Goal: Task Accomplishment & Management: Manage account settings

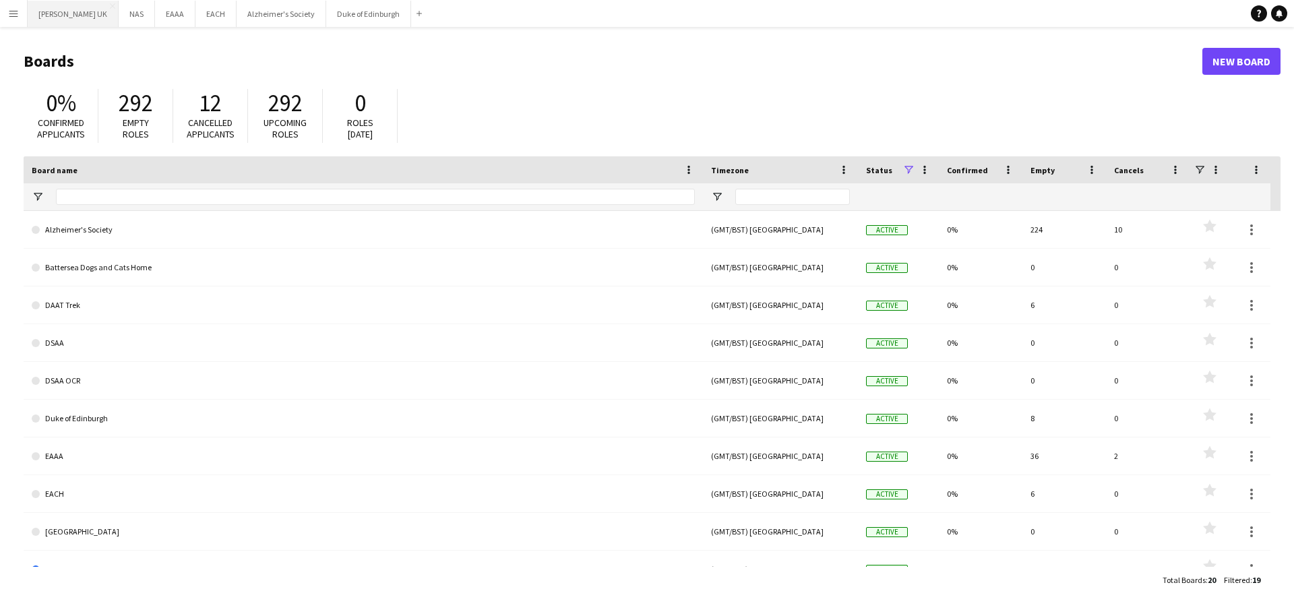
click at [51, 25] on button "[PERSON_NAME] UK Close" at bounding box center [73, 14] width 91 height 26
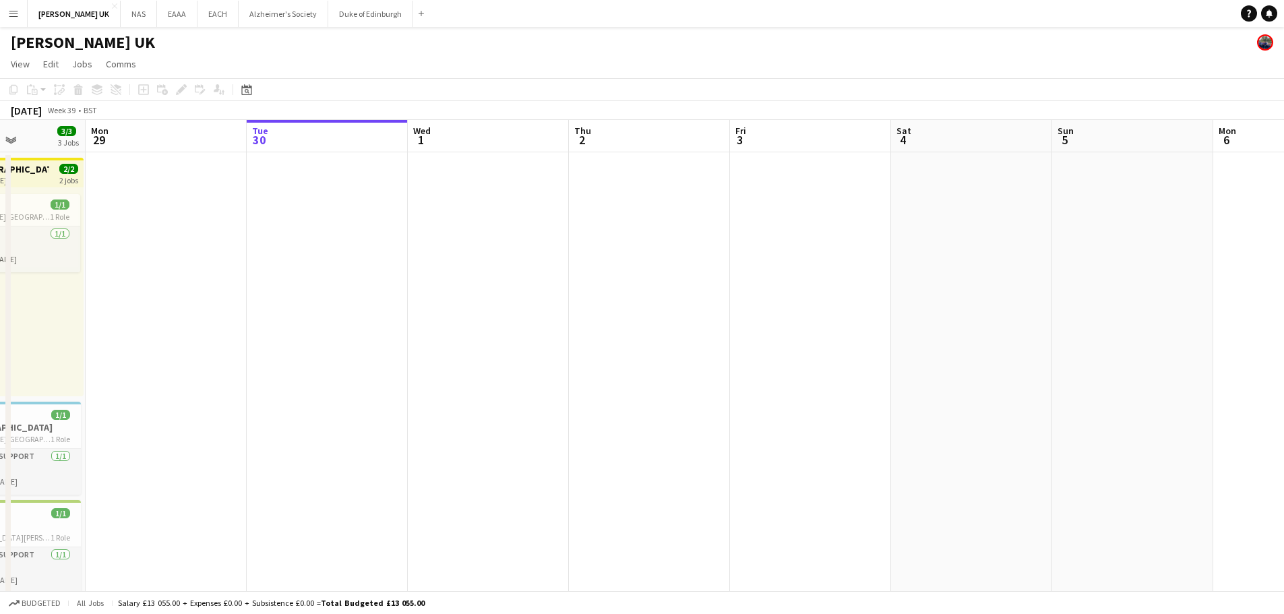
drag, startPoint x: 114, startPoint y: 420, endPoint x: 993, endPoint y: 264, distance: 892.4
click at [994, 266] on app-calendar-viewport "Sat 27 1/1 1 Job Sun 28 3/3 3 Jobs Mon 29 Tue 30 Wed 1 Thu 2 Fri 3 Sat 4 Sun 5 …" at bounding box center [642, 371] width 1284 height 502
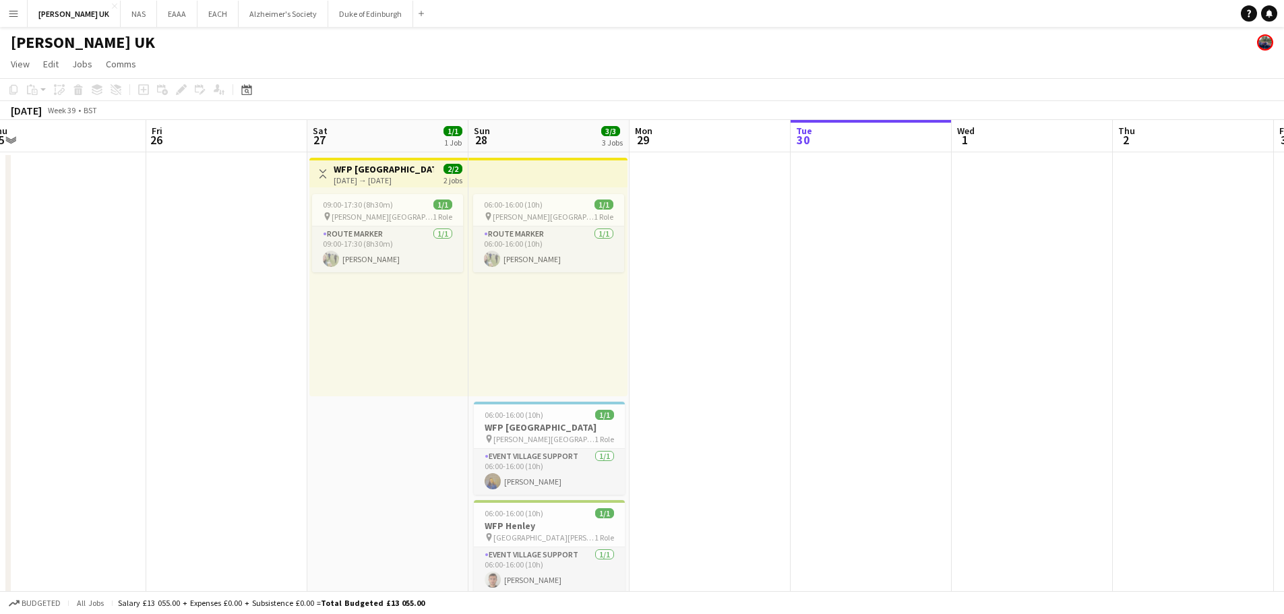
drag, startPoint x: 621, startPoint y: 315, endPoint x: 352, endPoint y: 392, distance: 280.5
click at [288, 328] on app-calendar-viewport "Mon 22 Tue 23 Wed 24 Thu 25 Fri 26 Sat 27 1/1 1 Job Sun 28 3/3 3 Jobs Mon 29 Tu…" at bounding box center [642, 371] width 1284 height 502
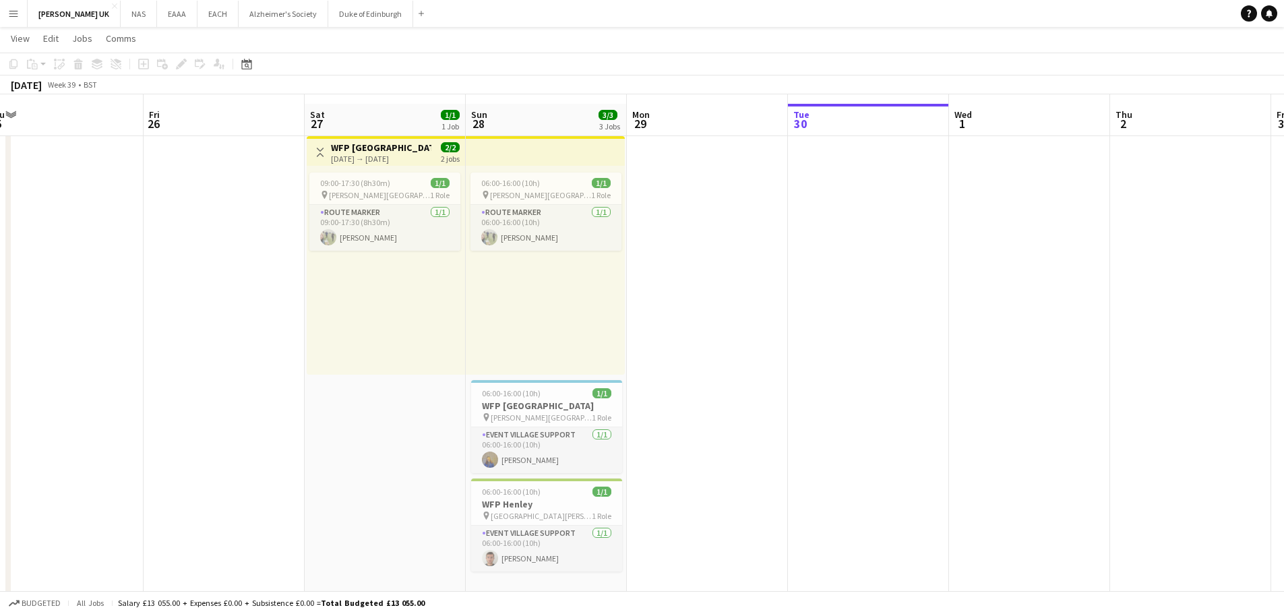
scroll to position [30, 0]
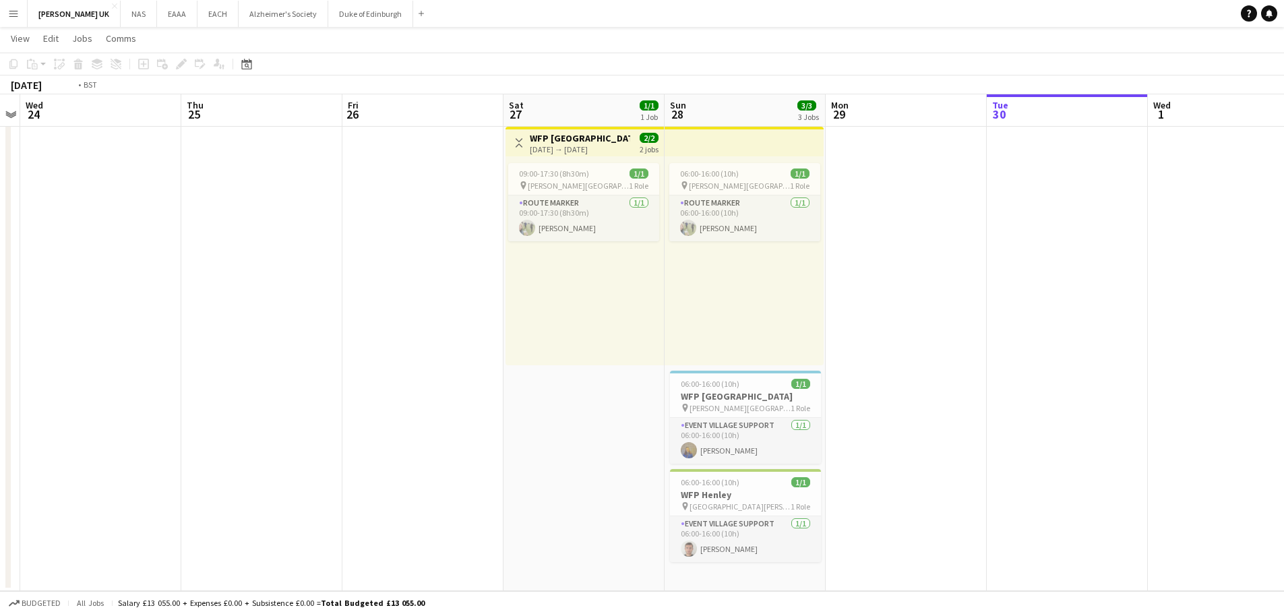
drag, startPoint x: 231, startPoint y: 435, endPoint x: 891, endPoint y: 363, distance: 663.5
click at [886, 365] on app-calendar-viewport "Mon 22 Tue 23 Wed 24 Thu 25 Fri 26 Sat 27 1/1 1 Job Sun 28 3/3 3 Jobs Mon 29 Tu…" at bounding box center [642, 307] width 1284 height 568
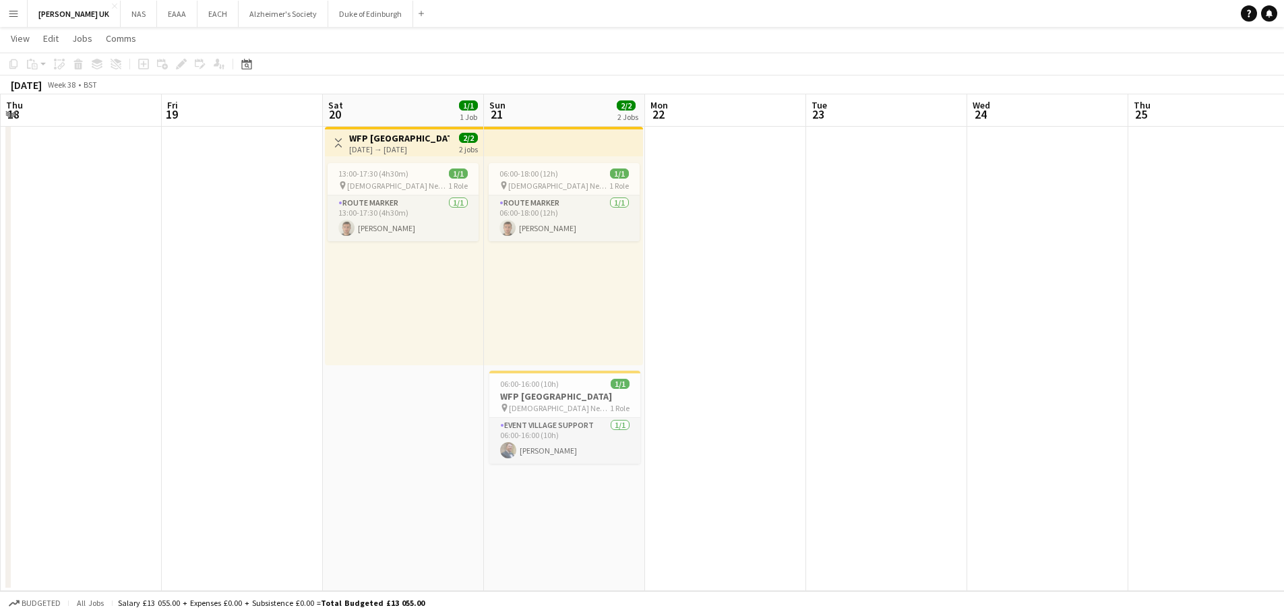
scroll to position [0, 309]
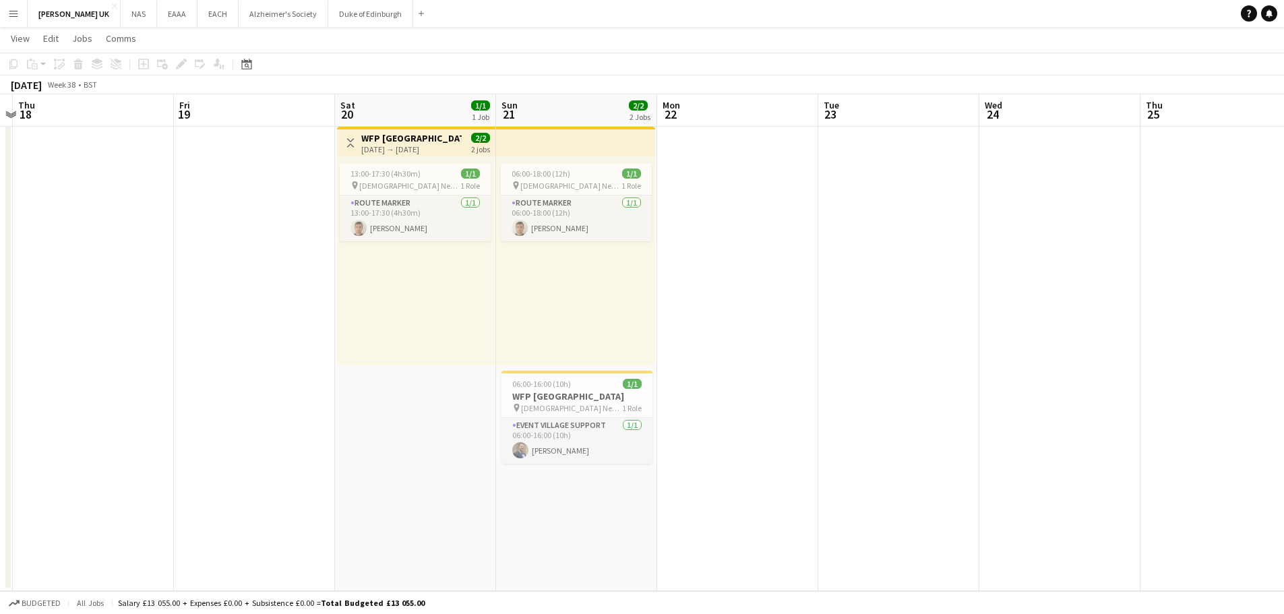
drag, startPoint x: 418, startPoint y: 381, endPoint x: 879, endPoint y: 330, distance: 463.7
click at [879, 330] on app-calendar-viewport "Tue 16 Wed 17 Thu 18 Fri 19 Sat 20 1/1 1 Job Sun 21 2/2 2 Jobs Mon 22 Tue 23 We…" at bounding box center [642, 307] width 1284 height 568
click at [443, 179] on app-job-card "13:00-17:30 (4h30m) 1/1 pin [DEMOGRAPHIC_DATA] Newsam 1 Role Route Marker [DATE…" at bounding box center [415, 202] width 151 height 78
click at [180, 63] on icon "Edit" at bounding box center [181, 64] width 11 height 11
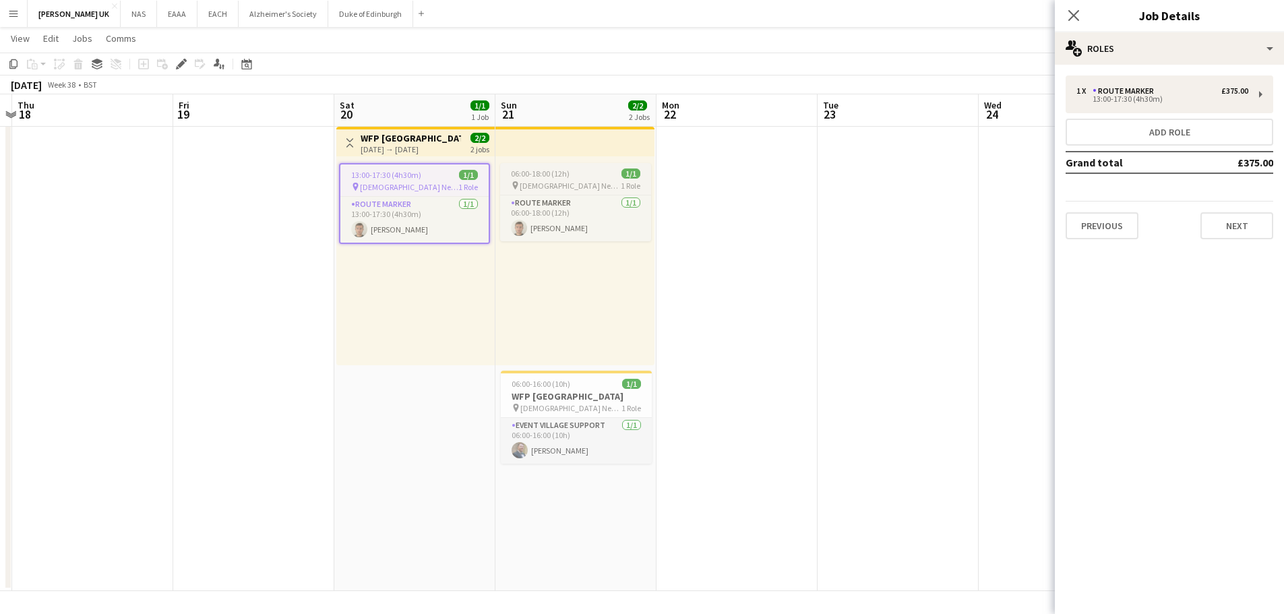
click at [563, 181] on span "[DEMOGRAPHIC_DATA] Newsam" at bounding box center [570, 186] width 101 height 10
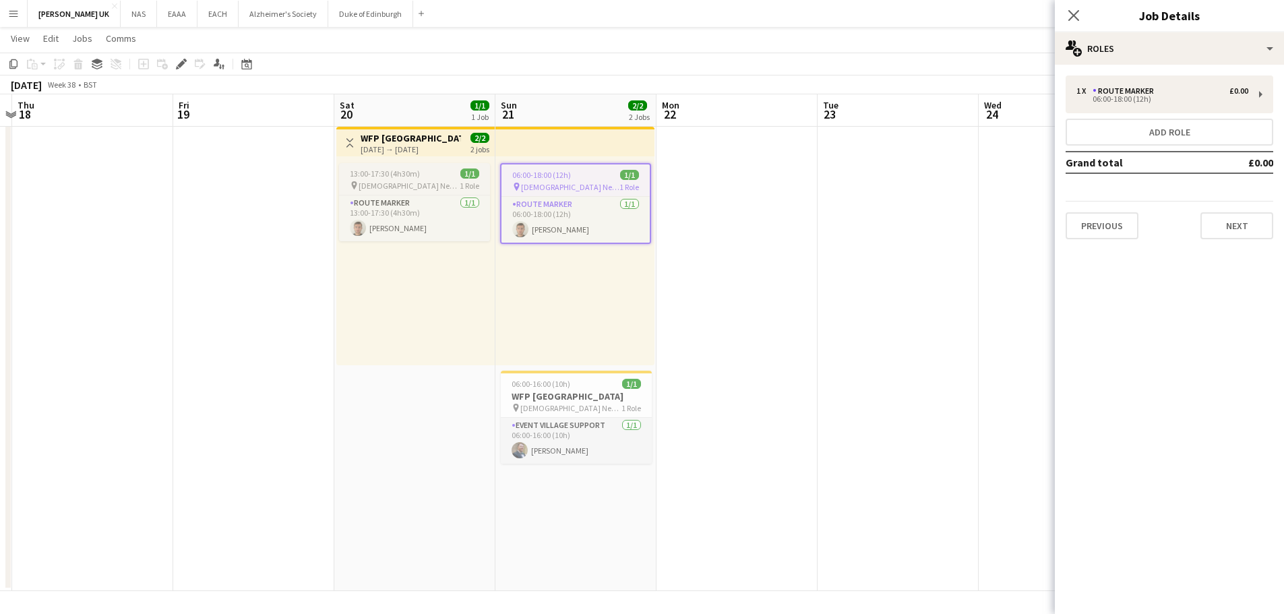
click at [443, 170] on div "13:00-17:30 (4h30m) 1/1" at bounding box center [414, 173] width 151 height 10
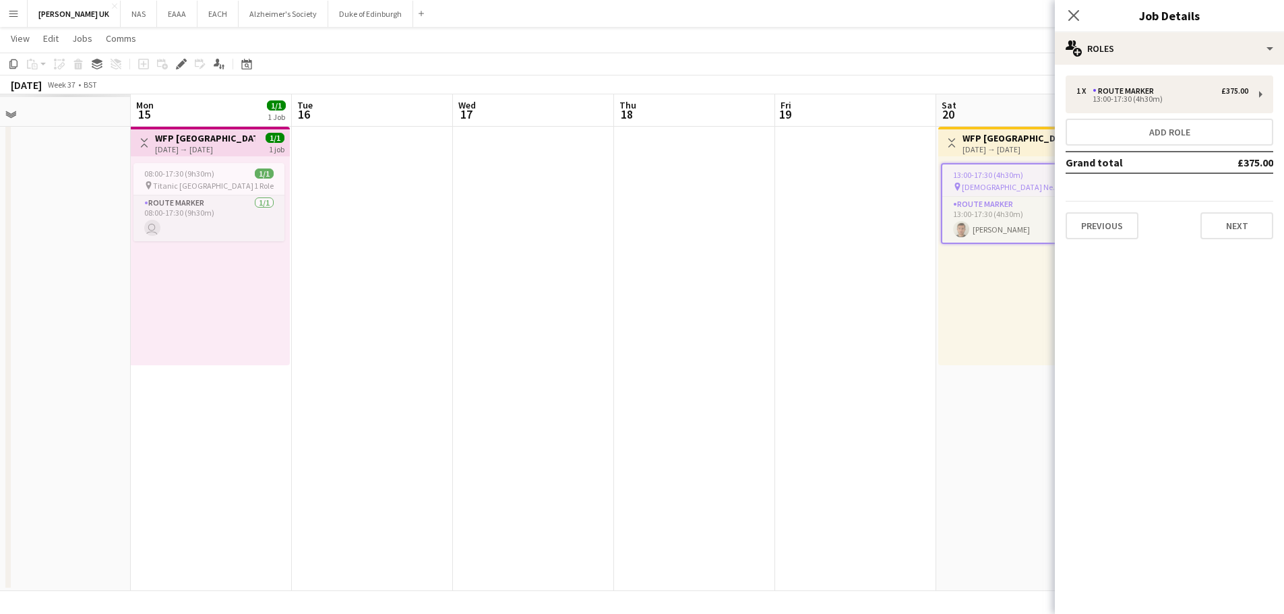
drag, startPoint x: 172, startPoint y: 342, endPoint x: 809, endPoint y: 294, distance: 638.6
click at [820, 297] on app-calendar-viewport "Fri 12 Sat 13 Sun 14 Mon 15 1/1 1 Job Tue 16 Wed 17 Thu 18 Fri 19 Sat 20 1/1 1 …" at bounding box center [642, 307] width 1284 height 568
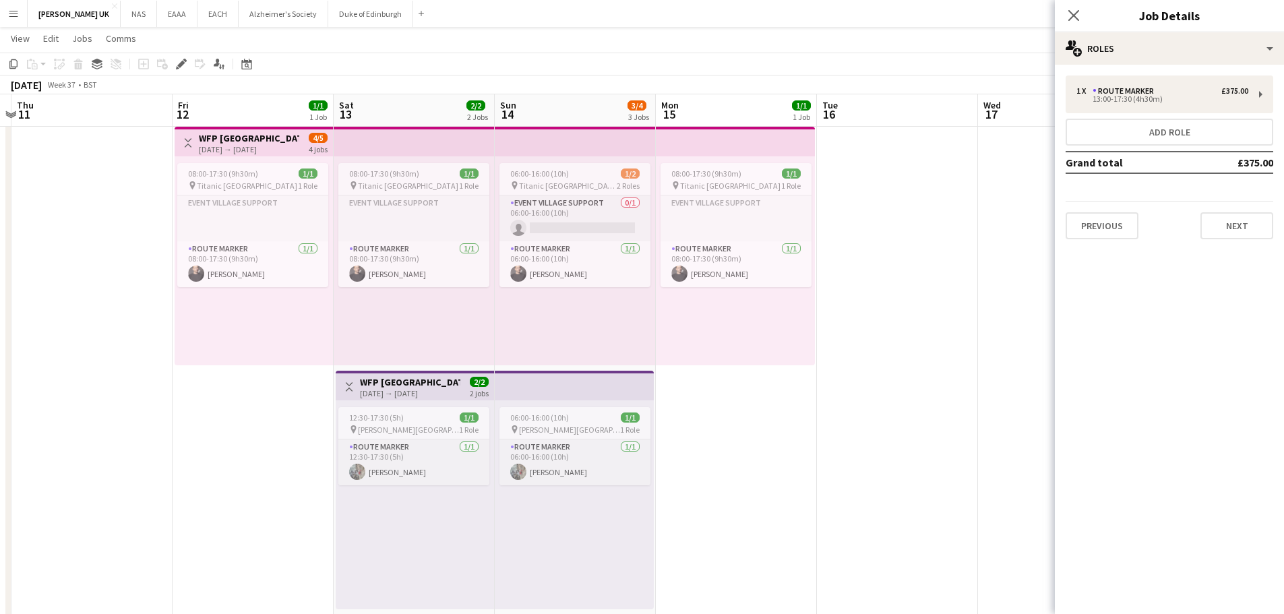
scroll to position [0, 294]
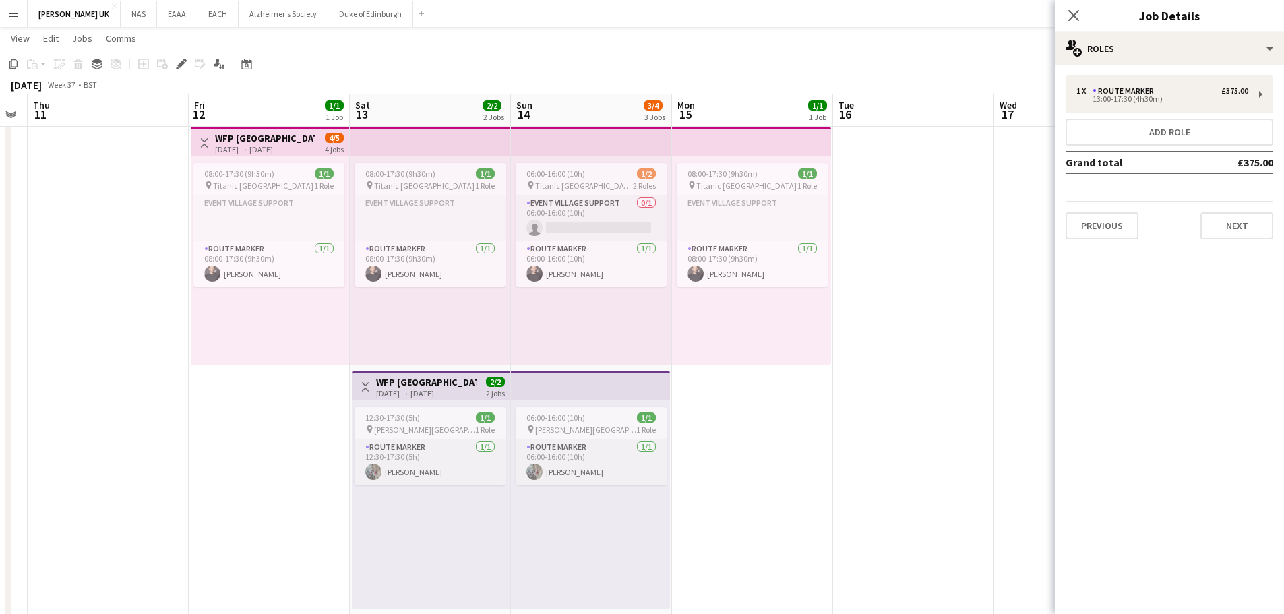
drag, startPoint x: 466, startPoint y: 342, endPoint x: 957, endPoint y: 320, distance: 491.7
click at [957, 320] on app-calendar-viewport "Tue 9 Wed 10 Thu 11 Fri 12 1/1 1 Job Sat 13 2/2 2 Jobs Sun 14 3/4 3 Jobs Mon 15…" at bounding box center [642, 379] width 1284 height 713
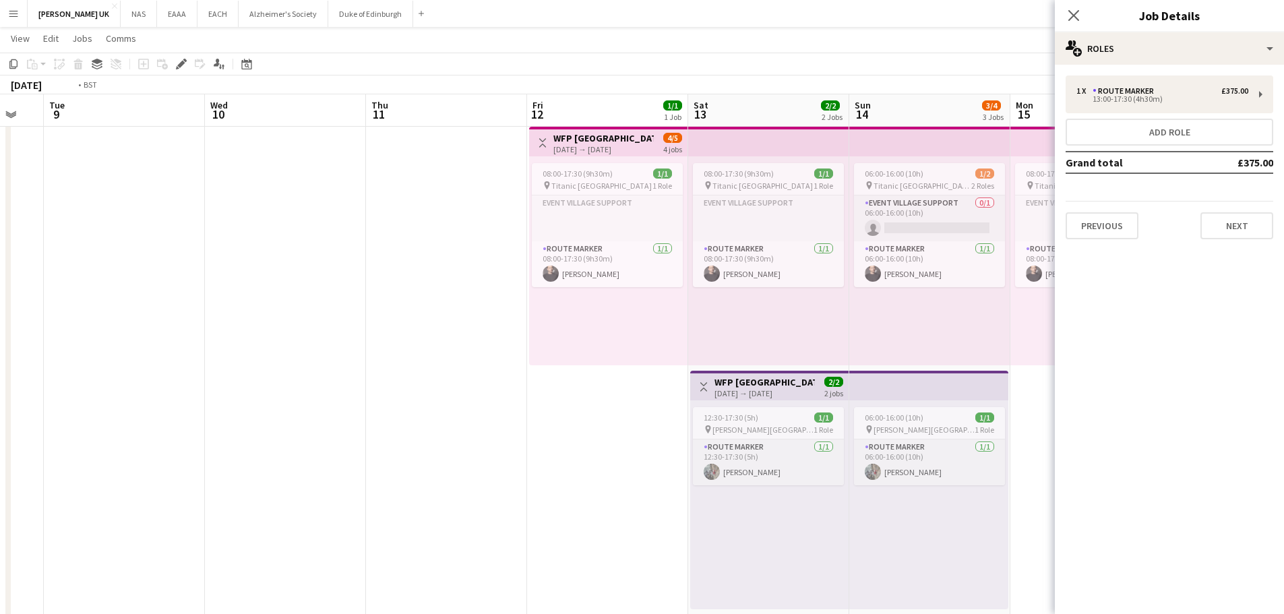
drag, startPoint x: 14, startPoint y: 380, endPoint x: 763, endPoint y: 318, distance: 751.9
click at [762, 319] on app-calendar-viewport "Sun 7 Mon 8 Tue 9 Wed 10 Thu 11 Fri 12 1/1 1 Job Sat 13 2/2 2 Jobs Sun 14 3/4 3…" at bounding box center [642, 379] width 1284 height 713
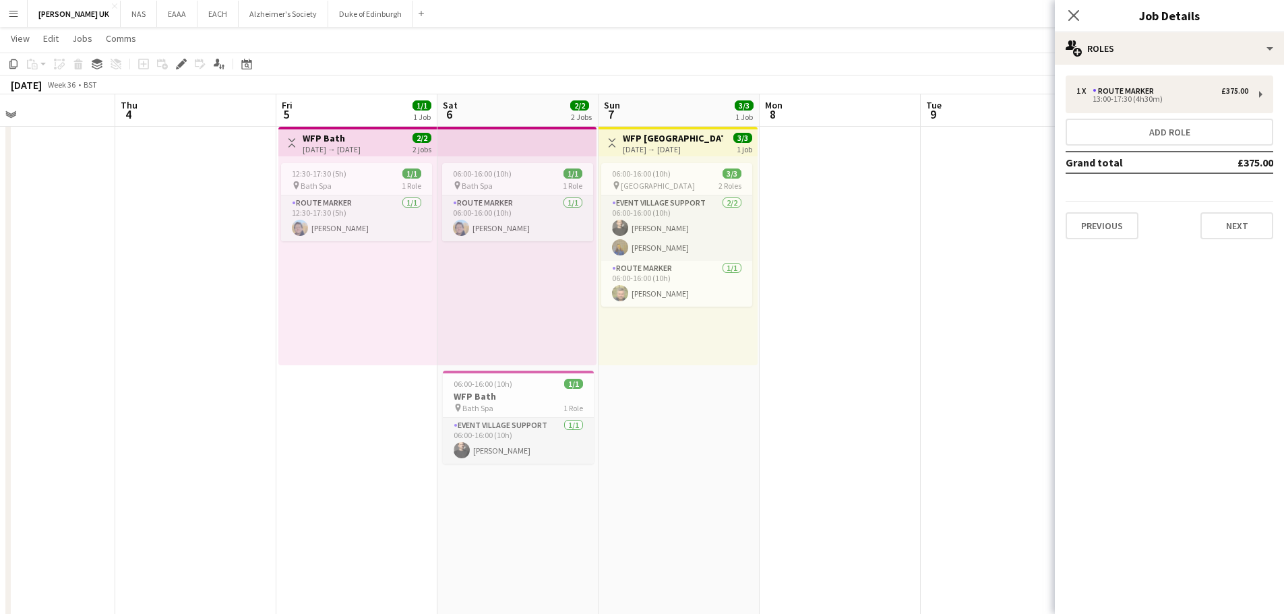
scroll to position [0, 396]
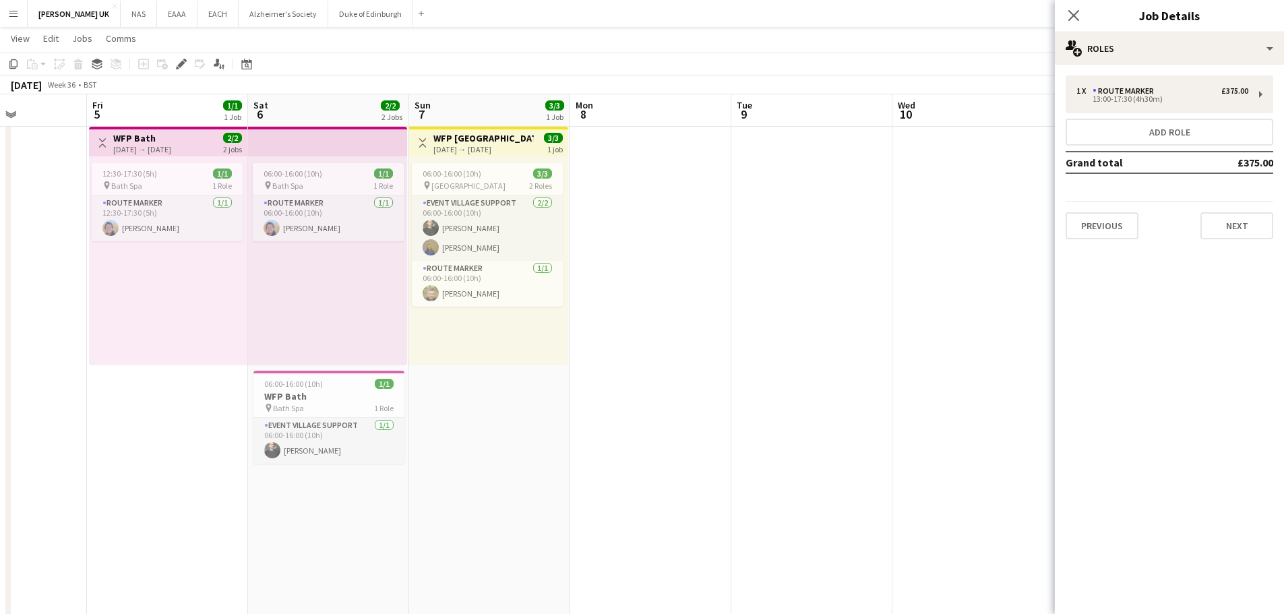
drag, startPoint x: 346, startPoint y: 346, endPoint x: 785, endPoint y: 300, distance: 441.1
click at [785, 300] on app-calendar-viewport "Tue 2 Wed 3 Thu 4 Fri 5 1/1 1 Job Sat 6 2/2 2 Jobs Sun 7 3/3 1 Job Mon 8 Tue 9 …" at bounding box center [642, 379] width 1284 height 713
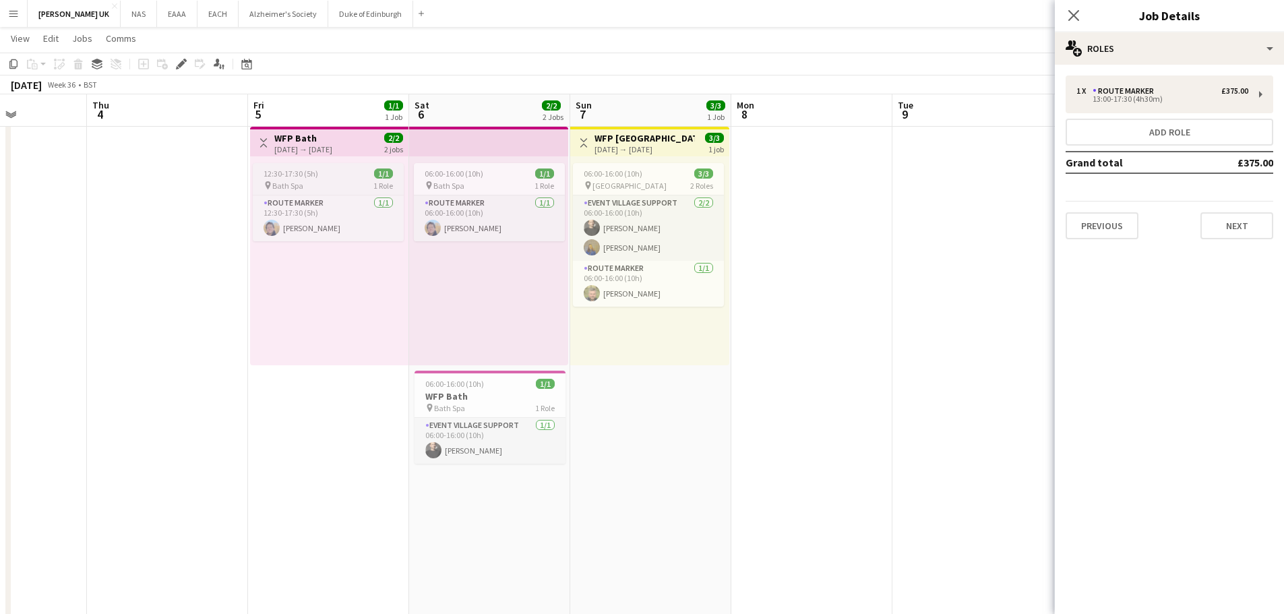
click at [334, 172] on div "12:30-17:30 (5h) 1/1" at bounding box center [328, 173] width 151 height 10
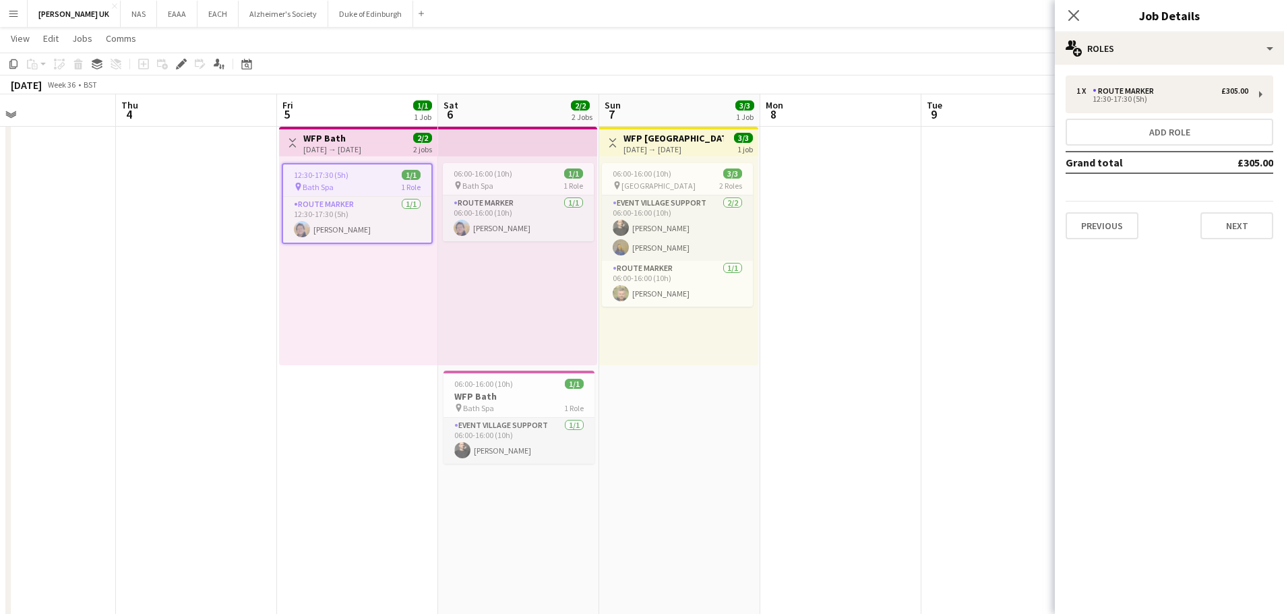
drag, startPoint x: 170, startPoint y: 326, endPoint x: 861, endPoint y: 213, distance: 700.6
click at [861, 213] on app-calendar-viewport "Mon 1 Tue 2 Wed 3 Thu 4 Fri 5 1/1 1 Job Sat 6 2/2 2 Jobs Sun 7 3/3 1 Job Mon 8 …" at bounding box center [642, 379] width 1284 height 713
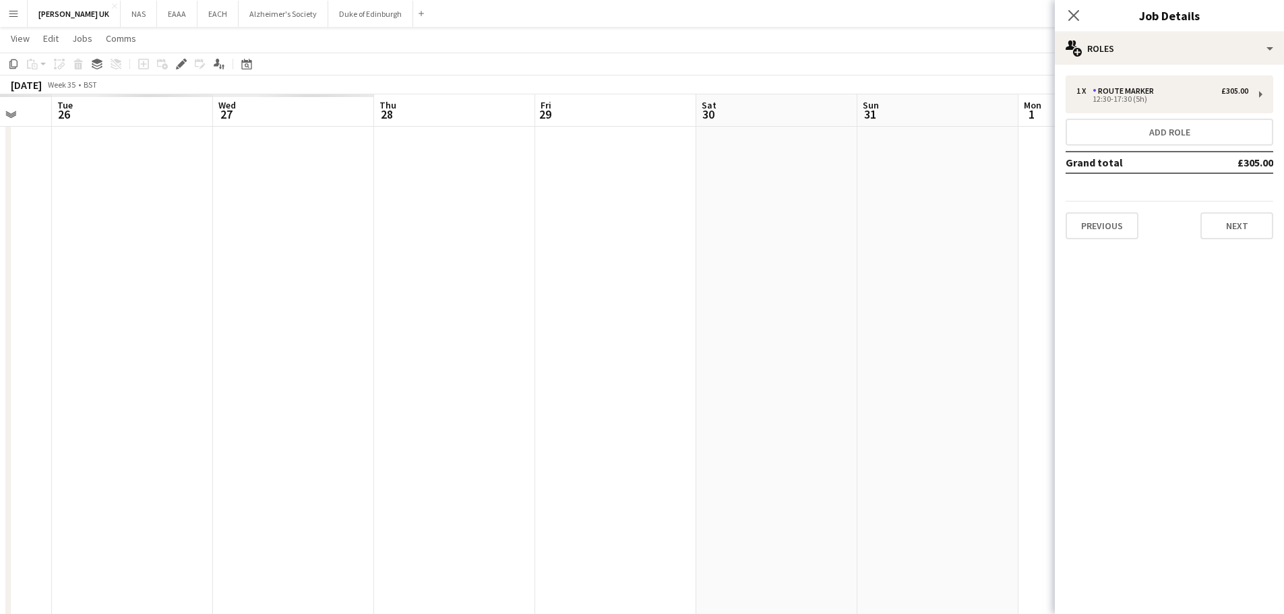
drag, startPoint x: 331, startPoint y: 300, endPoint x: 978, endPoint y: 216, distance: 652.9
click at [1022, 213] on app-calendar-viewport "Sun 24 Mon 25 Tue 26 Wed 27 Thu 28 Fri 29 Sat 30 Sun 31 Mon 1 Tue 2 Wed 3 Thu 4…" at bounding box center [642, 379] width 1284 height 713
drag, startPoint x: 1032, startPoint y: 234, endPoint x: 1057, endPoint y: 230, distance: 25.9
click at [1057, 230] on body "Menu Boards Boards Boards All jobs Status Workforce Workforce My Workforce Recr…" at bounding box center [642, 364] width 1284 height 788
drag, startPoint x: 422, startPoint y: 313, endPoint x: 745, endPoint y: 275, distance: 325.7
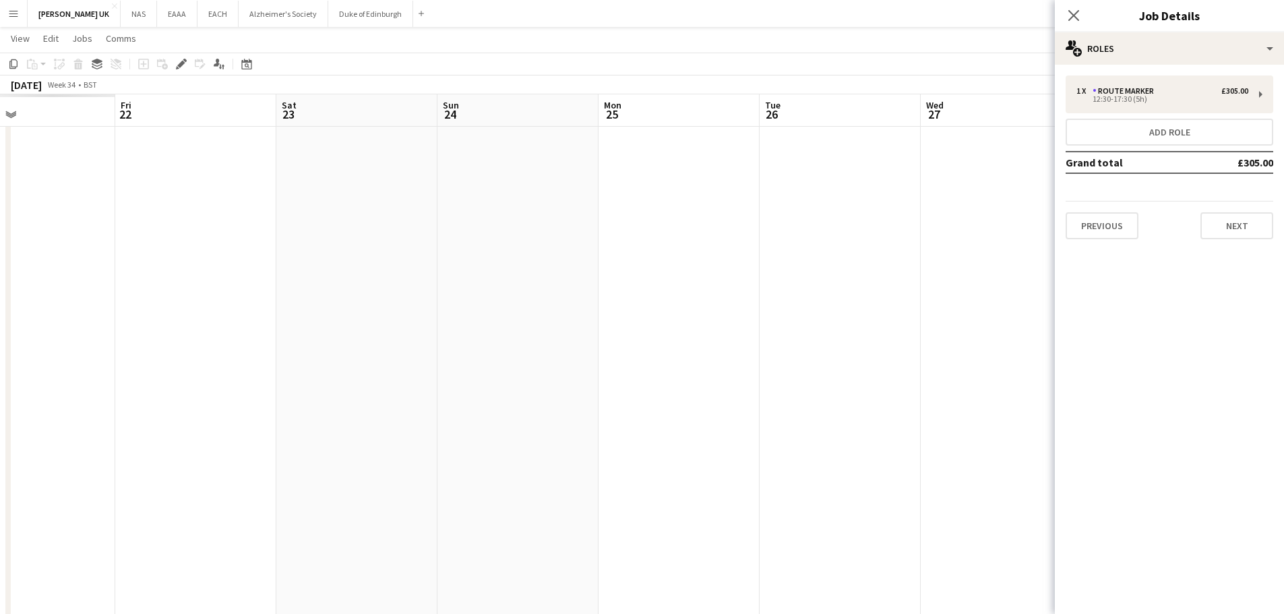
click at [862, 271] on app-calendar-viewport "Tue 19 Wed 20 Thu 21 Fri 22 Sat 23 Sun 24 Mon 25 Tue 26 Wed 27 Thu 28 Fri 29 Sa…" at bounding box center [642, 379] width 1284 height 713
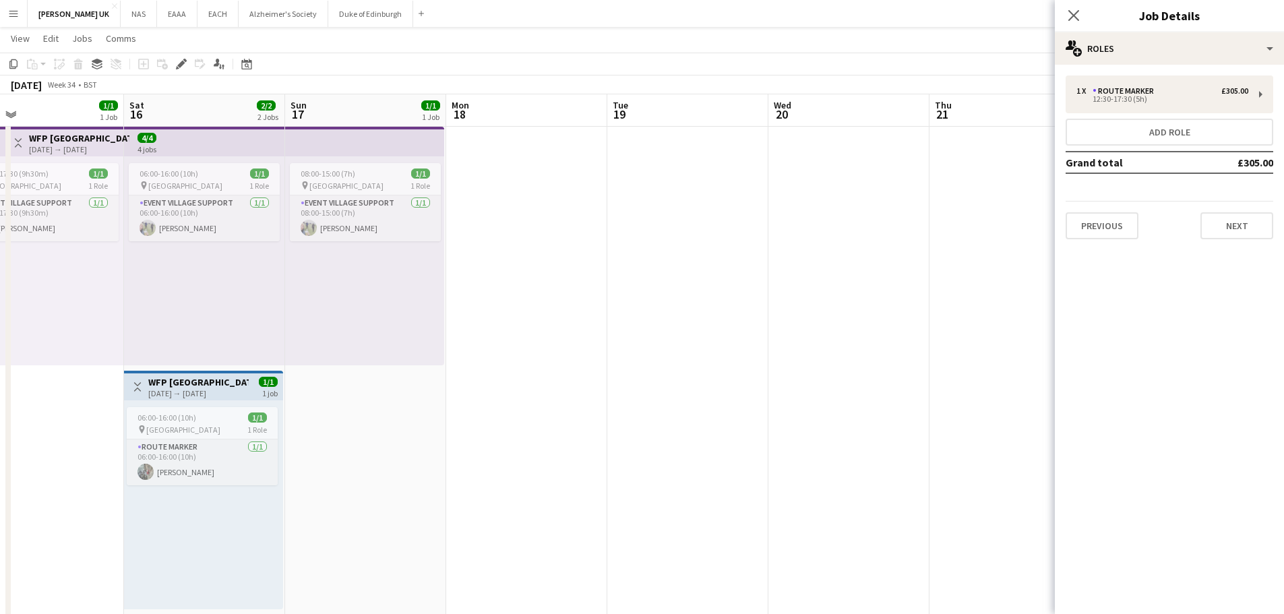
drag, startPoint x: 347, startPoint y: 321, endPoint x: 960, endPoint y: 266, distance: 615.7
click at [964, 268] on app-calendar-viewport "Wed 13 Thu 14 1/1 1 Job Fri 15 1/1 1 Job Sat 16 2/2 2 Jobs Sun 17 1/1 1 Job Mon…" at bounding box center [642, 379] width 1284 height 713
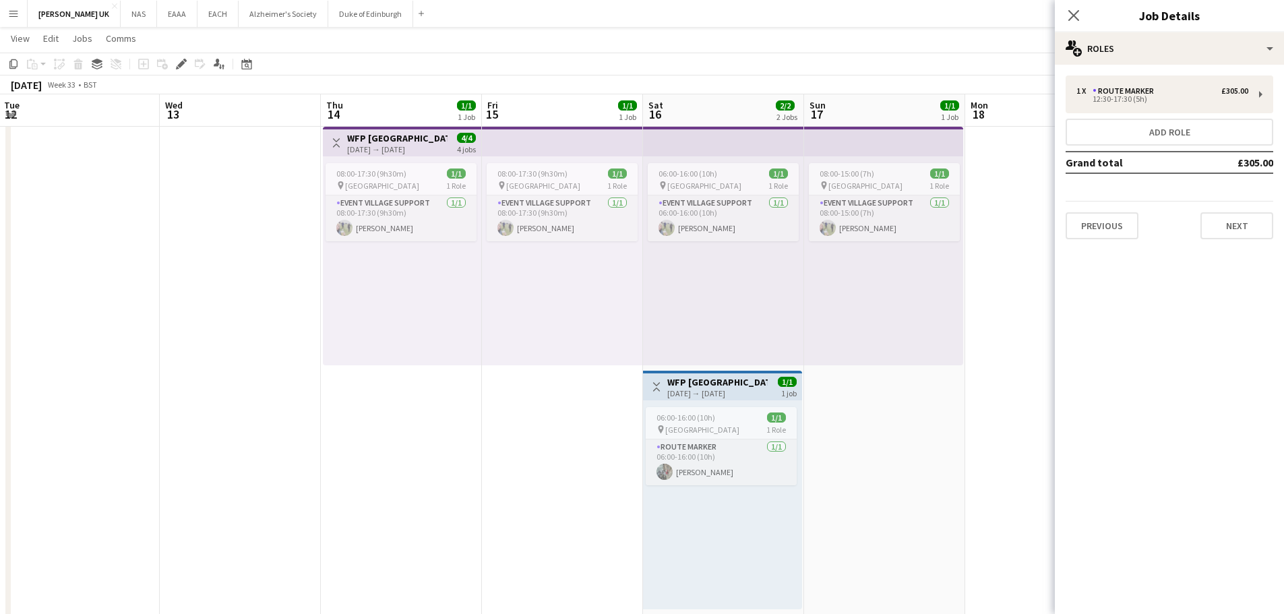
scroll to position [0, 411]
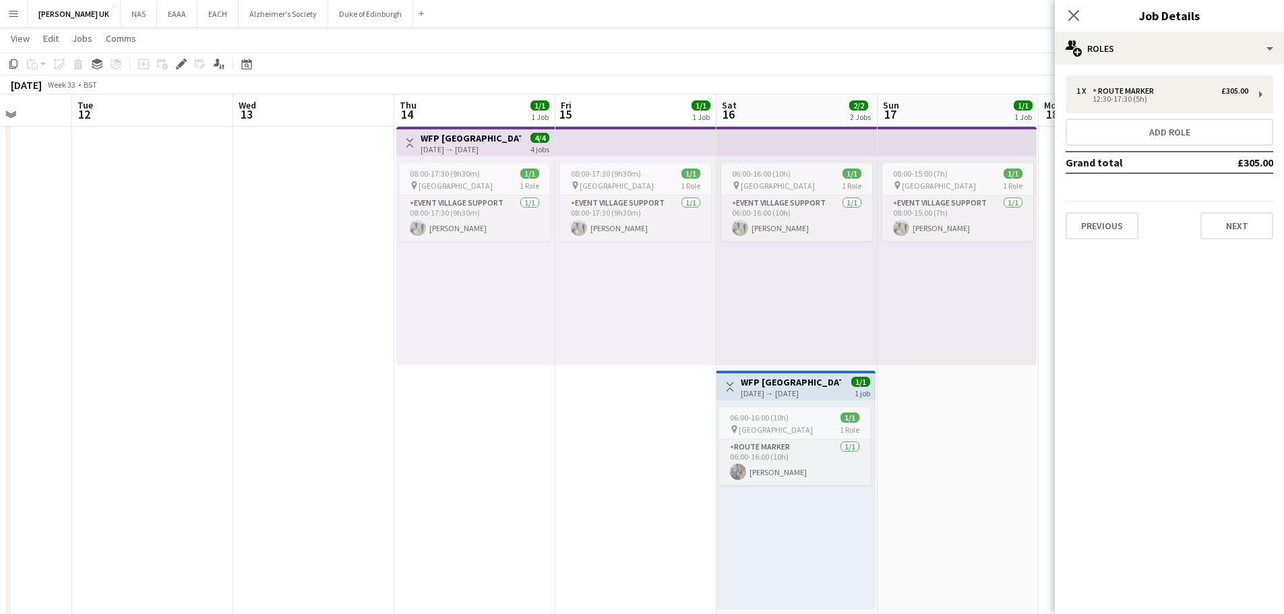
drag, startPoint x: 522, startPoint y: 288, endPoint x: 596, endPoint y: 281, distance: 73.8
click at [596, 281] on app-calendar-viewport "Sat 9 Sun 10 Mon 11 Tue 12 Wed 13 Thu 14 1/1 1 Job Fri 15 1/1 1 Job Sat 16 2/2 …" at bounding box center [642, 379] width 1284 height 713
click at [601, 177] on span "08:00-17:30 (9h30m)" at bounding box center [606, 173] width 70 height 10
click at [507, 179] on app-job-card "08:00-17:30 (9h30m) 1/1 pin [GEOGRAPHIC_DATA] 1 Role Event Village Support [DAT…" at bounding box center [474, 202] width 151 height 78
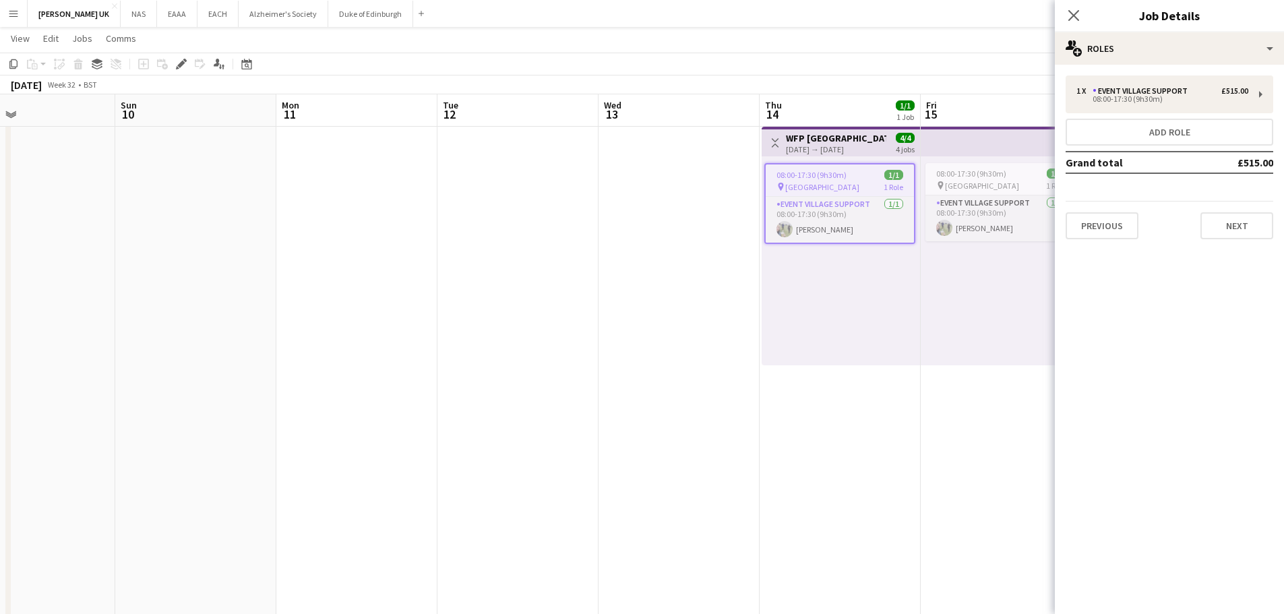
drag, startPoint x: 218, startPoint y: 348, endPoint x: 951, endPoint y: 231, distance: 742.3
click at [954, 232] on app-calendar-viewport "Thu 7 Fri 8 Sat 9 Sun 10 Mon 11 Tue 12 Wed 13 Thu 14 1/1 1 Job Fri 15 1/1 1 Job…" at bounding box center [642, 379] width 1284 height 713
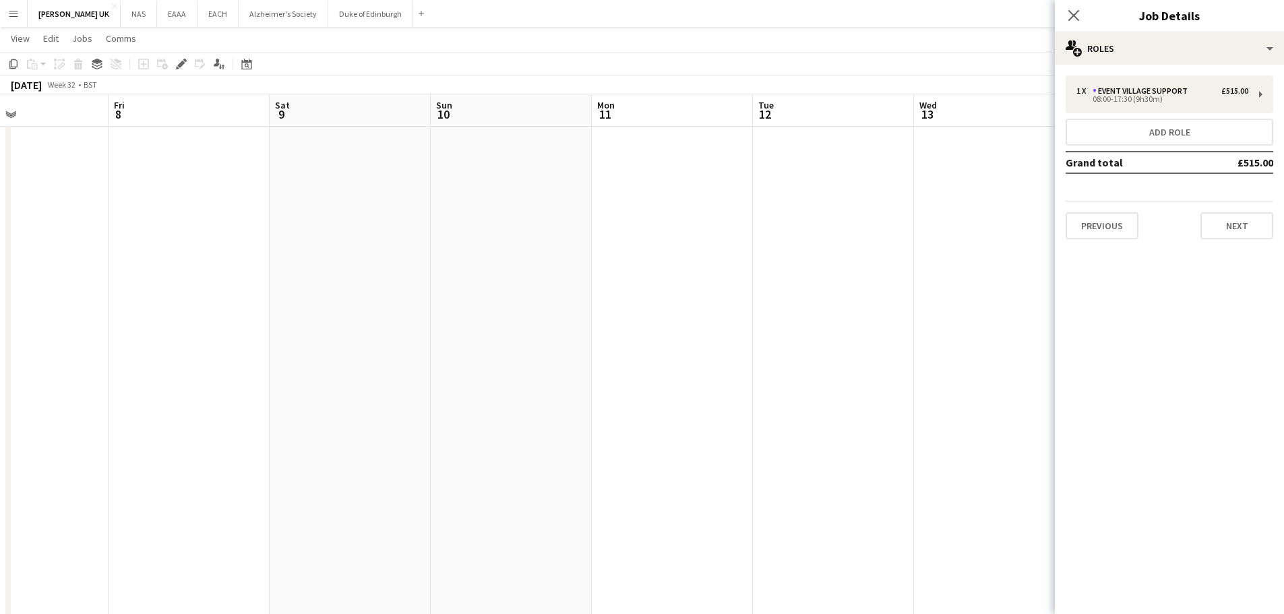
drag, startPoint x: 313, startPoint y: 325, endPoint x: 705, endPoint y: 284, distance: 394.3
click at [765, 284] on app-calendar-viewport "Tue 5 Wed 6 Thu 7 Fri 8 Sat 9 Sun 10 Mon 11 Tue 12 Wed 13 Thu 14 1/1 1 Job Fri …" at bounding box center [642, 379] width 1284 height 713
drag, startPoint x: 617, startPoint y: 316, endPoint x: 337, endPoint y: 349, distance: 282.3
click at [818, 310] on app-calendar-viewport "Thu 31 Fri 1 Sat 2 Sun 3 Mon 4 Tue 5 Wed 6 Thu 7 Fri 8 Sat 9 Sun 10 Mon 11 Tue …" at bounding box center [642, 379] width 1284 height 713
drag, startPoint x: 549, startPoint y: 339, endPoint x: 778, endPoint y: 307, distance: 230.6
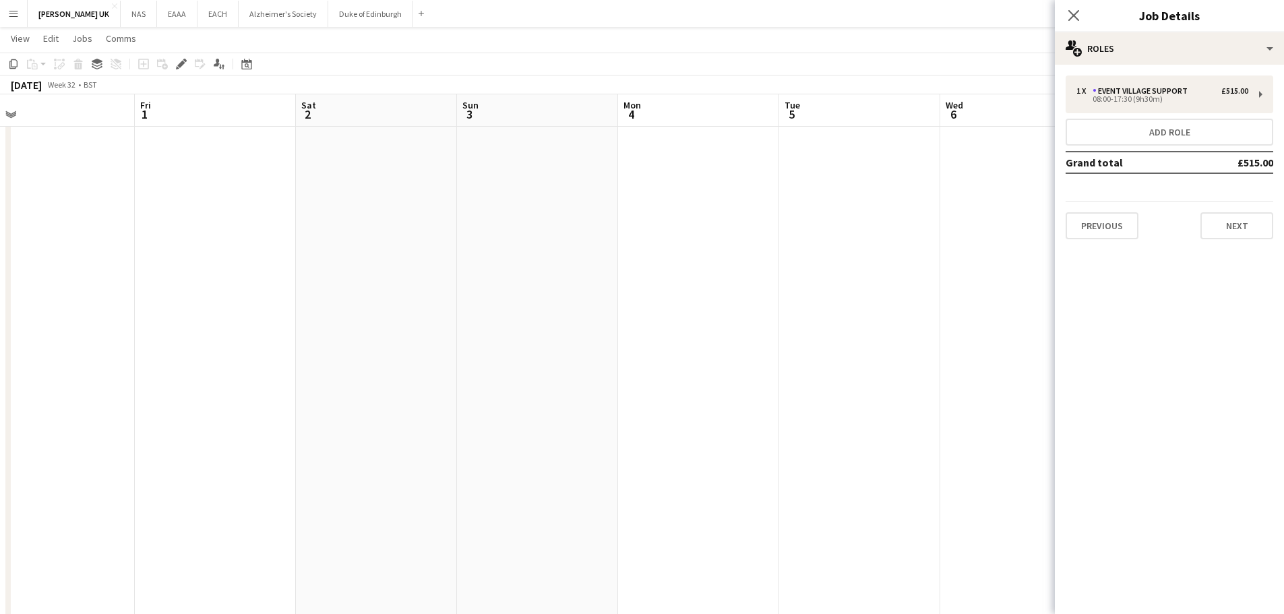
click at [803, 308] on app-calendar-viewport "Tue 29 Wed 30 Thu 31 Fri 1 Sat 2 Sun 3 Mon 4 Tue 5 Wed 6 Thu 7 Fri 8 Sat 9 Sun …" at bounding box center [642, 379] width 1284 height 713
drag, startPoint x: 294, startPoint y: 340, endPoint x: 756, endPoint y: 269, distance: 467.0
click at [784, 270] on app-calendar-viewport "Tue 22 Wed 23 Thu 24 Fri 25 Sat 26 Sun 27 Mon 28 Tue 29 Wed 30 Thu 31 Fri 1 Sat…" at bounding box center [642, 379] width 1284 height 713
drag, startPoint x: 92, startPoint y: 342, endPoint x: 801, endPoint y: 259, distance: 713.8
click at [801, 259] on app-calendar-viewport "Mon 21 Tue 22 Wed 23 Thu 24 Fri 25 Sat 26 Sun 27 Mon 28 Tue 29 Wed 30 Thu 31 Fr…" at bounding box center [642, 379] width 1284 height 713
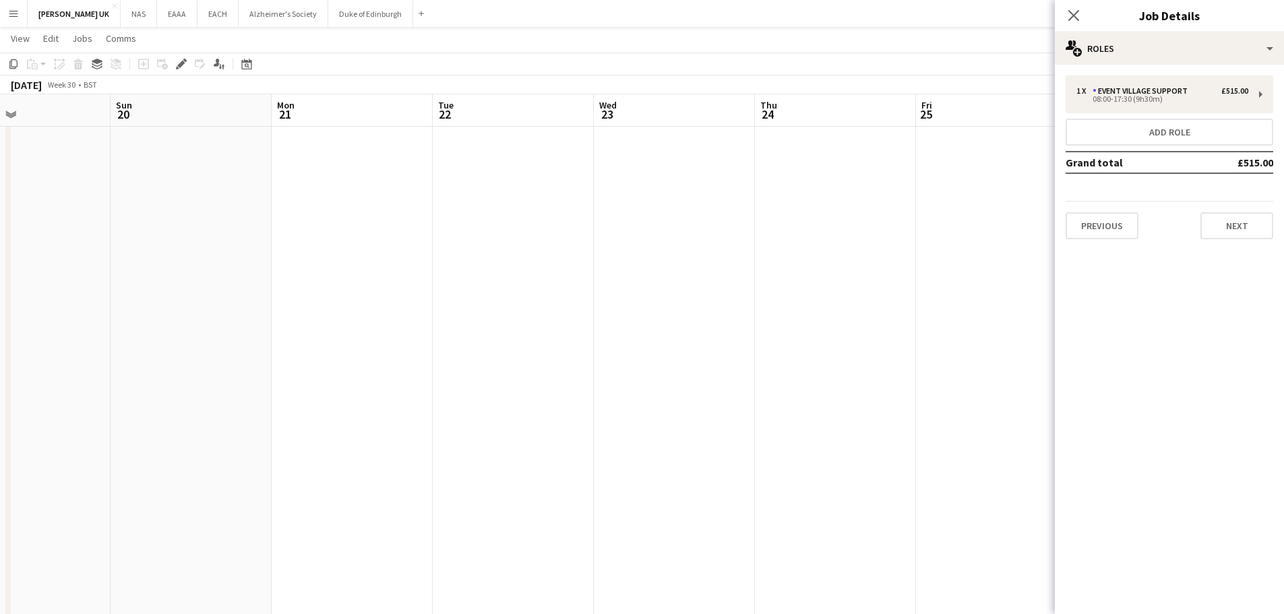
drag, startPoint x: 137, startPoint y: 334, endPoint x: 765, endPoint y: 265, distance: 631.8
click at [765, 265] on app-calendar-viewport "Thu 17 Fri 18 Sat 19 Sun 20 Mon 21 Tue 22 Wed 23 Thu 24 Fri 25 Sat 26 Sun 27 Mo…" at bounding box center [642, 379] width 1284 height 713
drag, startPoint x: 362, startPoint y: 323, endPoint x: 292, endPoint y: 334, distance: 70.1
click at [695, 288] on app-calendar-viewport "Sat 12 Sun 13 Mon 14 Tue 15 Wed 16 Thu 17 Fri 18 Sat 19 Sun 20 Mon 21 Tue 22 We…" at bounding box center [642, 379] width 1284 height 713
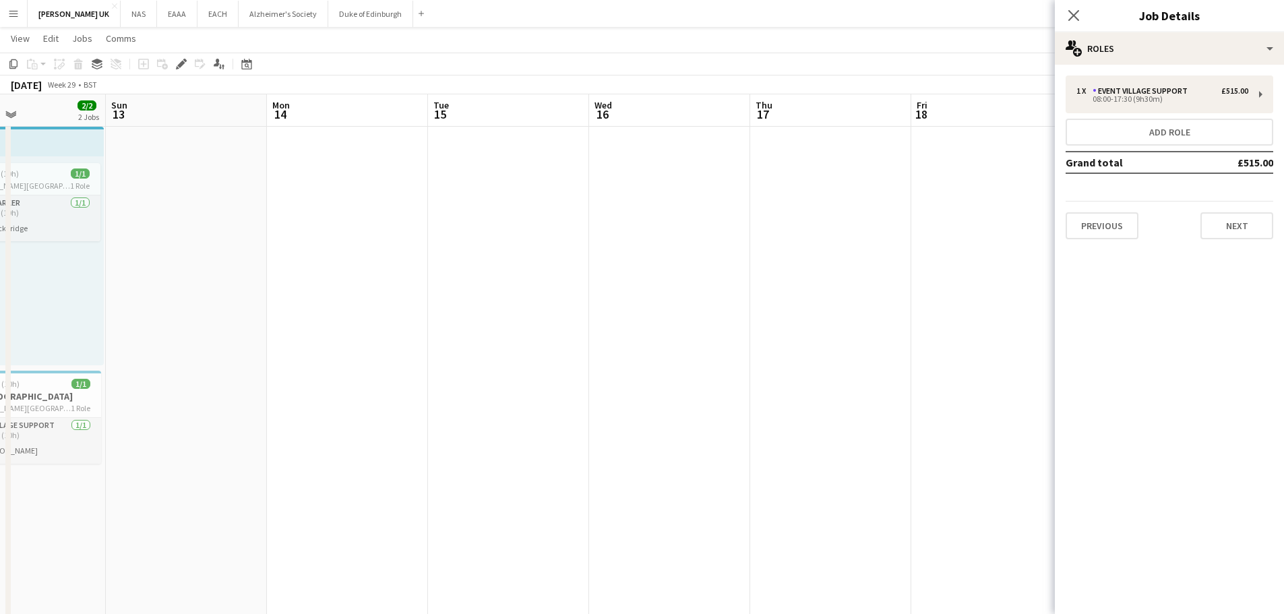
drag, startPoint x: 646, startPoint y: 299, endPoint x: 740, endPoint y: 288, distance: 94.9
click at [740, 288] on app-calendar-viewport "Thu 10 Fri 11 1/1 1 Job Sat 12 2/2 2 Jobs Sun 13 Mon 14 Tue 15 Wed 16 Thu 17 Fr…" at bounding box center [642, 379] width 1284 height 713
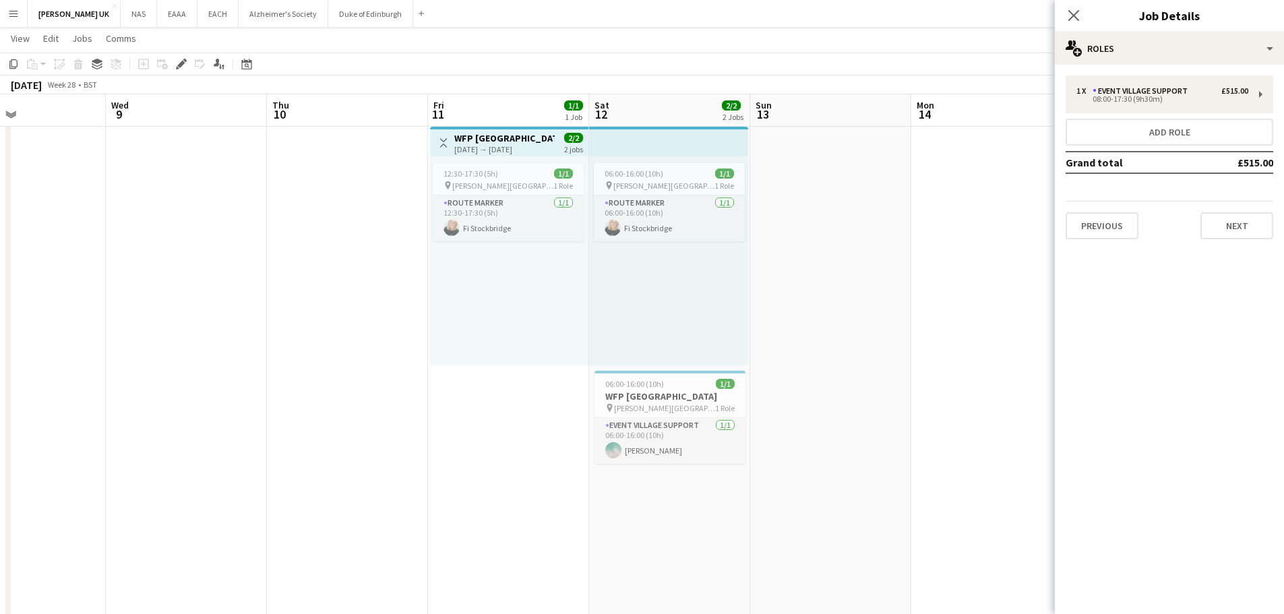
scroll to position [0, 372]
click at [524, 175] on div "12:30-17:30 (5h) 1/1" at bounding box center [513, 173] width 151 height 10
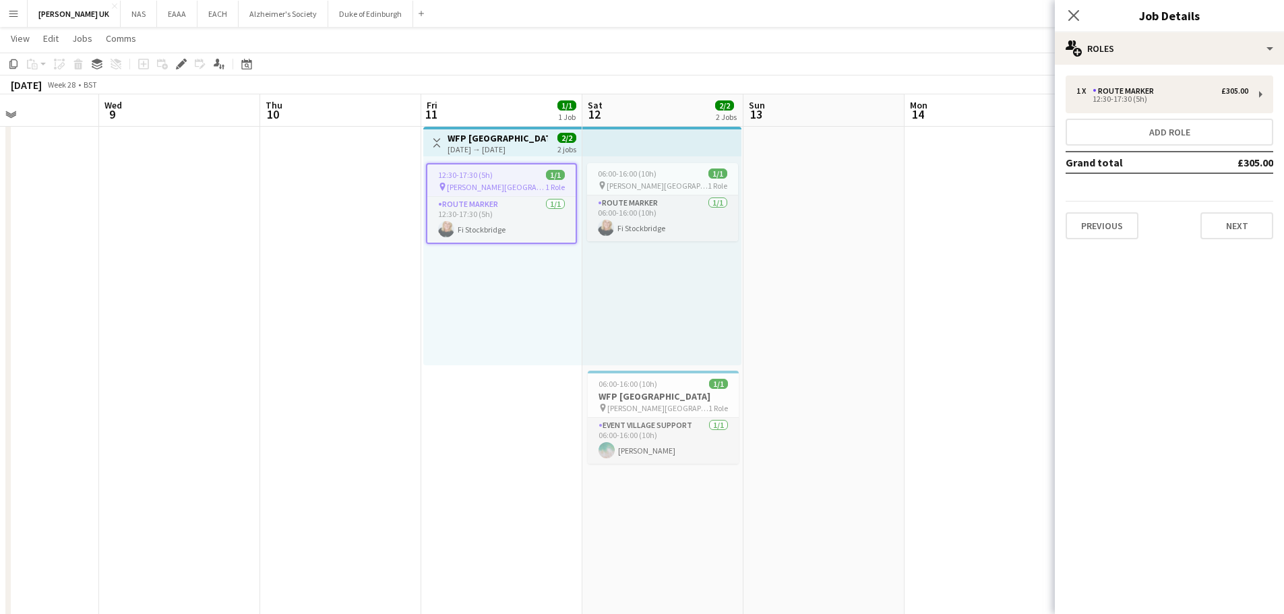
drag, startPoint x: 1007, startPoint y: 291, endPoint x: 511, endPoint y: 377, distance: 503.3
click at [511, 377] on app-calendar-viewport "Sun 6 Mon 7 Tue 8 Wed 9 Thu 10 Fri 11 1/1 1 Job Sat 12 2/2 2 Jobs Sun 13 Mon 14…" at bounding box center [642, 379] width 1284 height 713
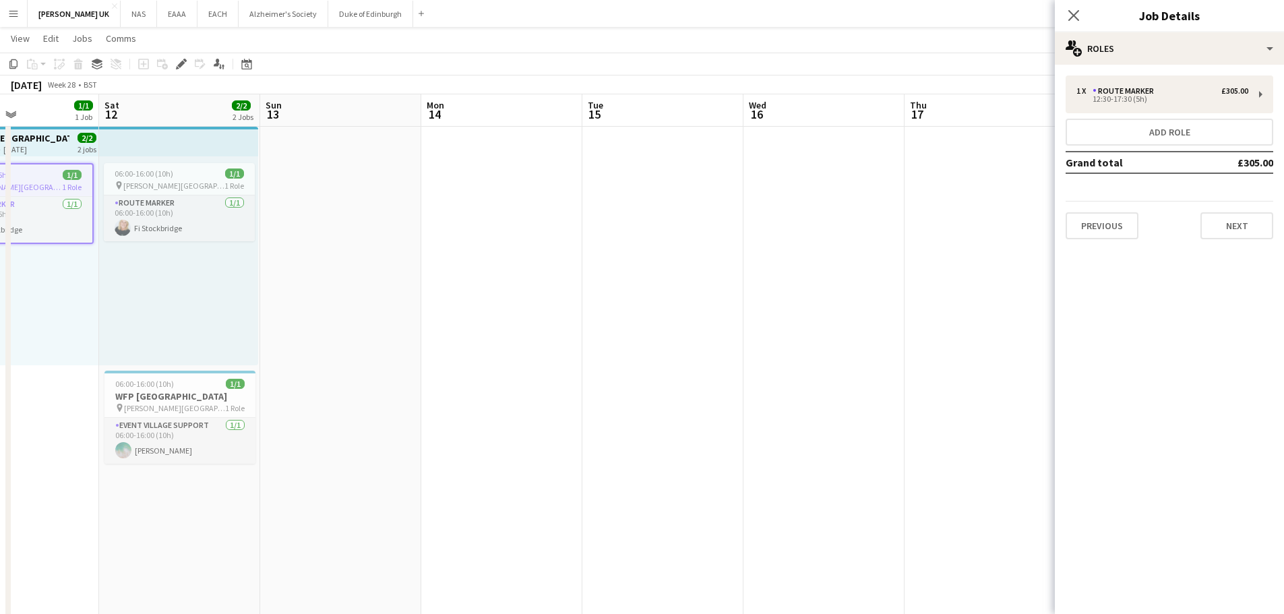
scroll to position [0, 385]
click at [1072, 13] on icon "Close pop-in" at bounding box center [1073, 15] width 13 height 13
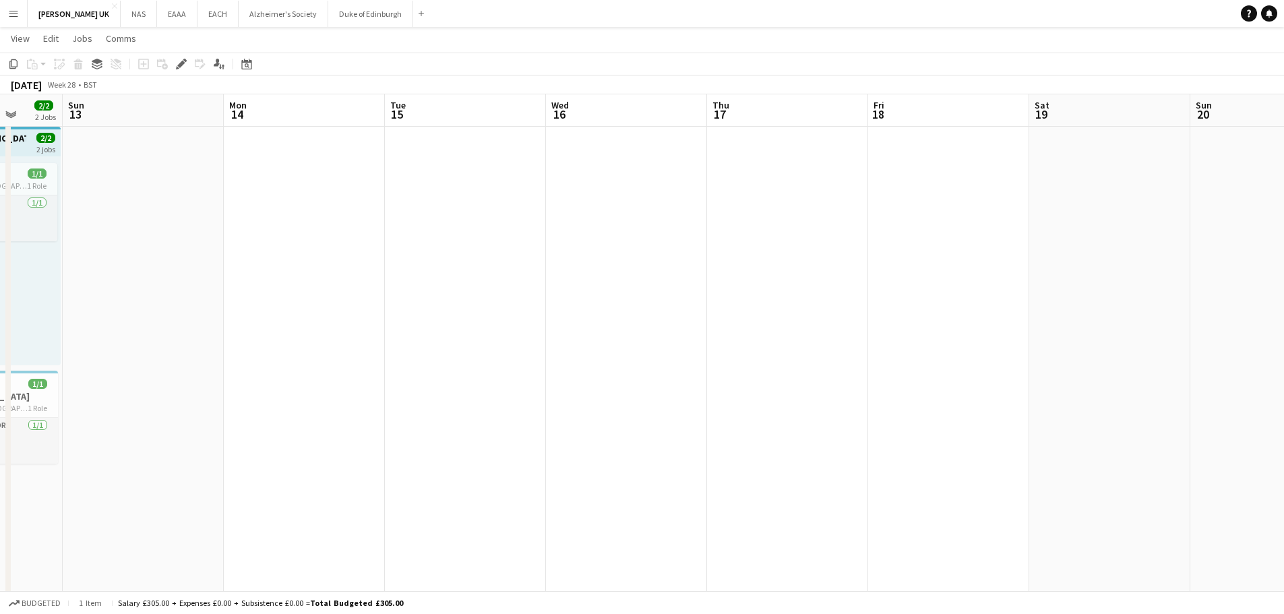
drag, startPoint x: 778, startPoint y: 307, endPoint x: 393, endPoint y: 356, distance: 387.8
click at [414, 356] on app-calendar-viewport "Thu 10 Fri 11 1/1 1 Job Sat 12 2/2 2 Jobs Sun 13 Mon 14 Tue 15 Wed 16 Thu 17 Fr…" at bounding box center [642, 379] width 1284 height 713
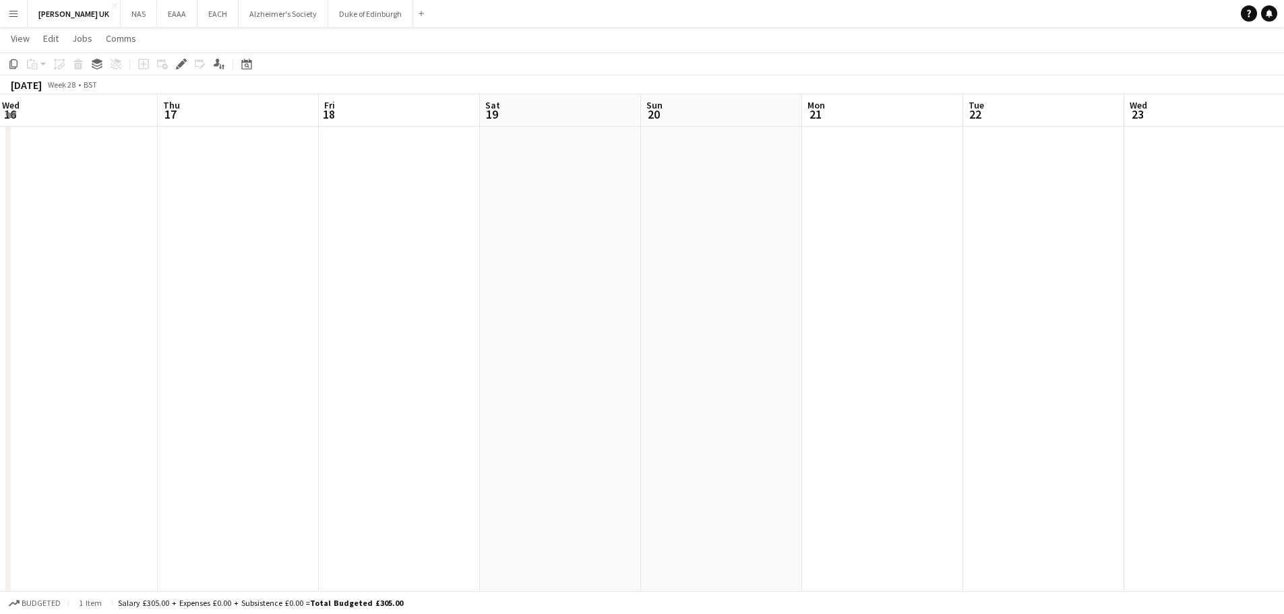
drag, startPoint x: 423, startPoint y: 333, endPoint x: 620, endPoint y: 275, distance: 205.1
click at [320, 348] on app-calendar-viewport "Sun 13 Mon 14 Tue 15 Wed 16 Thu 17 Fri 18 Sat 19 Sun 20 Mon 21 Tue 22 Wed 23 Th…" at bounding box center [642, 379] width 1284 height 713
drag, startPoint x: 610, startPoint y: 282, endPoint x: 341, endPoint y: 315, distance: 271.6
click at [342, 315] on app-calendar-viewport "Fri 18 Sat 19 Sun 20 Mon 21 Tue 22 Wed 23 Thu 24 Fri 25 Sat 26 Sun 27 Mon 28 Tu…" at bounding box center [642, 379] width 1284 height 713
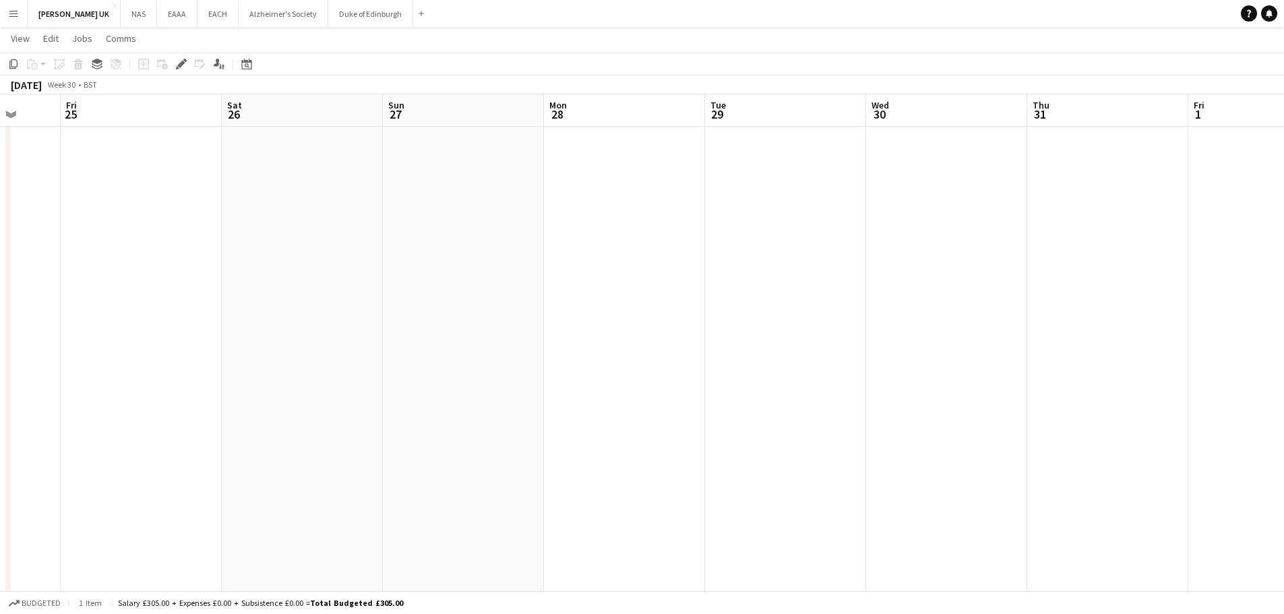
drag, startPoint x: 1112, startPoint y: 212, endPoint x: 340, endPoint y: 321, distance: 780.5
click at [329, 325] on app-calendar-viewport "Tue 22 Wed 23 Thu 24 Fri 25 Sat 26 Sun 27 Mon 28 Tue 29 Wed 30 Thu 31 Fri 1 Sat…" at bounding box center [642, 379] width 1284 height 713
